Goal: Task Accomplishment & Management: Use online tool/utility

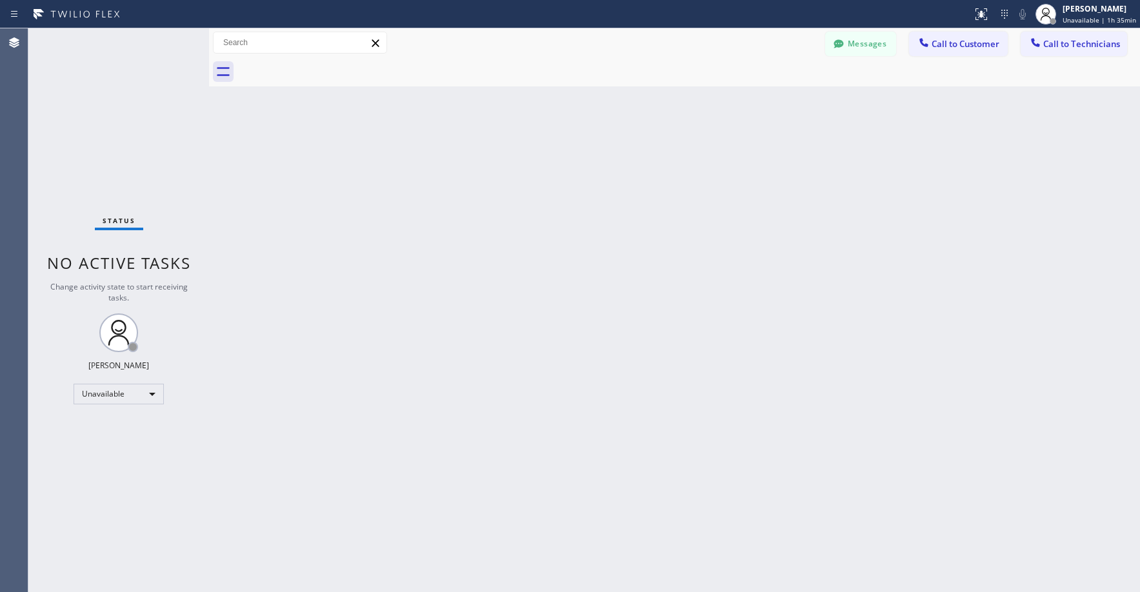
click at [90, 123] on div "Status No active tasks Change activity state to start receiving tasks. [PERSON_…" at bounding box center [118, 310] width 181 height 564
click at [106, 128] on div "Status No active tasks Change activity state to start receiving tasks. [PERSON_…" at bounding box center [118, 310] width 181 height 564
click at [103, 123] on div "Status No active tasks Change activity state to start receiving tasks. [PERSON_…" at bounding box center [118, 310] width 181 height 564
click at [89, 81] on div "Status No active tasks Change activity state to start receiving tasks. [PERSON_…" at bounding box center [118, 310] width 181 height 564
drag, startPoint x: 129, startPoint y: 143, endPoint x: 128, endPoint y: 152, distance: 9.1
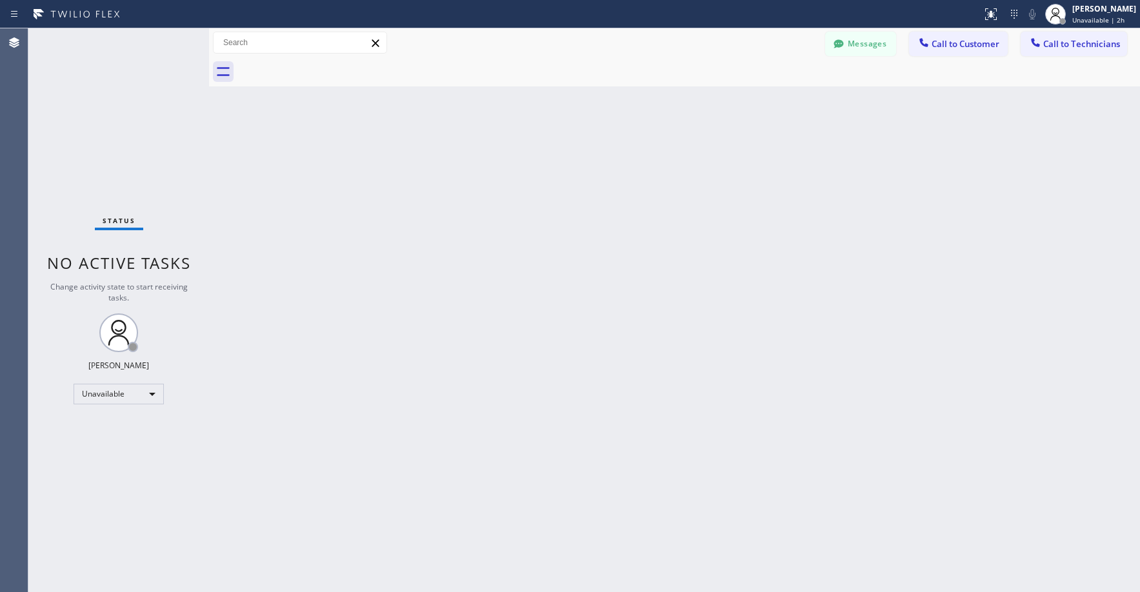
click at [129, 144] on div "Status No active tasks Change activity state to start receiving tasks. [PERSON_…" at bounding box center [118, 310] width 181 height 564
click at [92, 399] on div "Unavailable" at bounding box center [119, 394] width 90 height 21
click at [103, 458] on li "Break" at bounding box center [118, 460] width 88 height 15
drag, startPoint x: 1106, startPoint y: 10, endPoint x: 1099, endPoint y: 12, distance: 7.2
click at [1106, 10] on div "[PERSON_NAME]" at bounding box center [1104, 8] width 64 height 11
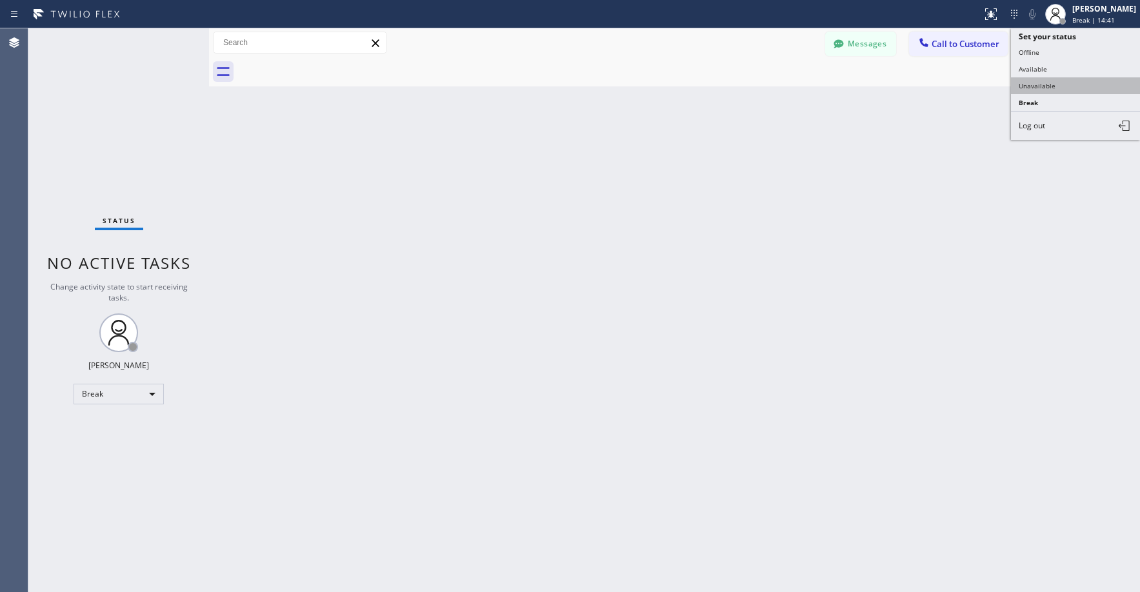
click at [1041, 85] on button "Unavailable" at bounding box center [1075, 85] width 129 height 17
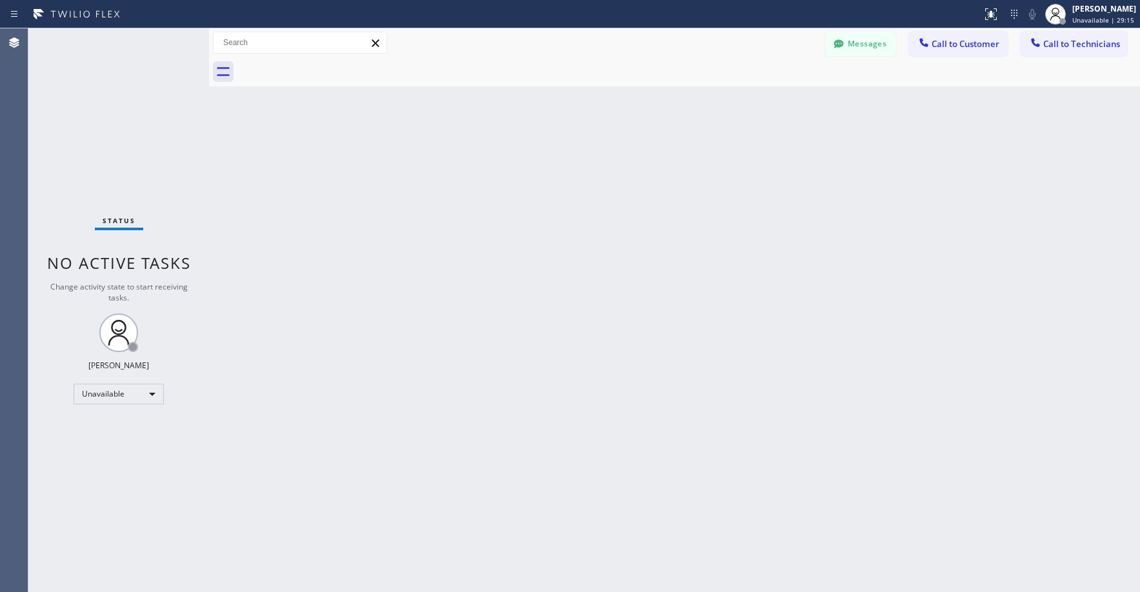
click at [92, 82] on div "Status No active tasks Change activity state to start receiving tasks. [PERSON_…" at bounding box center [118, 310] width 181 height 564
click at [120, 133] on div "Status No active tasks Change activity state to start receiving tasks. [PERSON_…" at bounding box center [118, 310] width 181 height 564
click at [121, 132] on div "Status No active tasks Change activity state to start receiving tasks. [PERSON_…" at bounding box center [118, 310] width 181 height 564
click at [128, 149] on div "Status No active tasks Change activity state to start receiving tasks. [PERSON_…" at bounding box center [118, 310] width 181 height 564
click at [90, 137] on div "Status No active tasks Change activity state to start receiving tasks. [PERSON_…" at bounding box center [118, 310] width 181 height 564
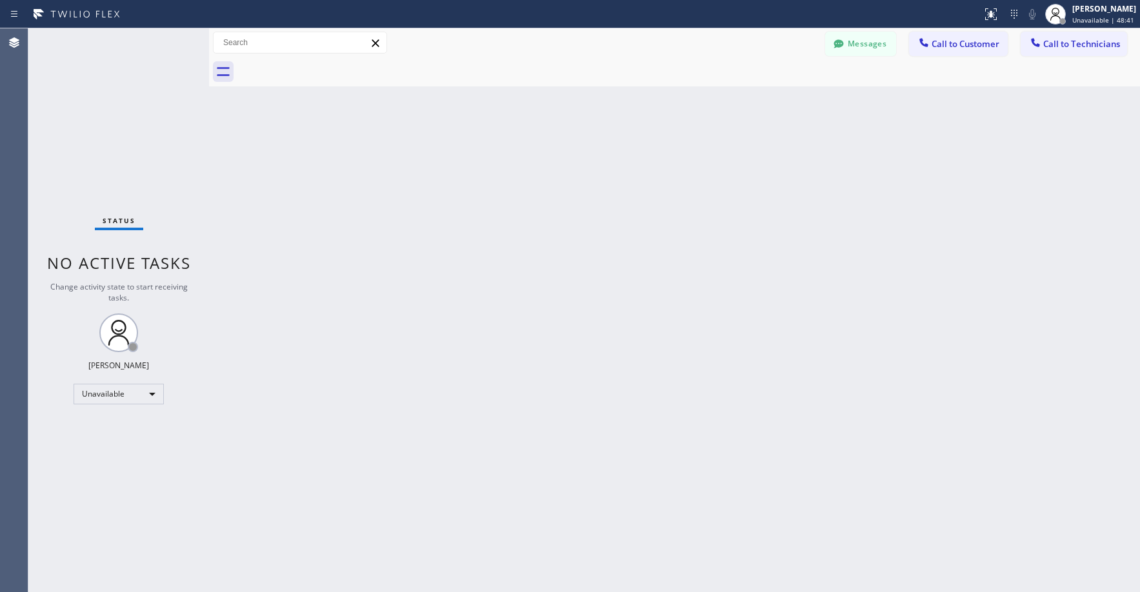
click at [86, 85] on div "Status No active tasks Change activity state to start receiving tasks. [PERSON_…" at bounding box center [118, 310] width 181 height 564
